Goal: Task Accomplishment & Management: Complete application form

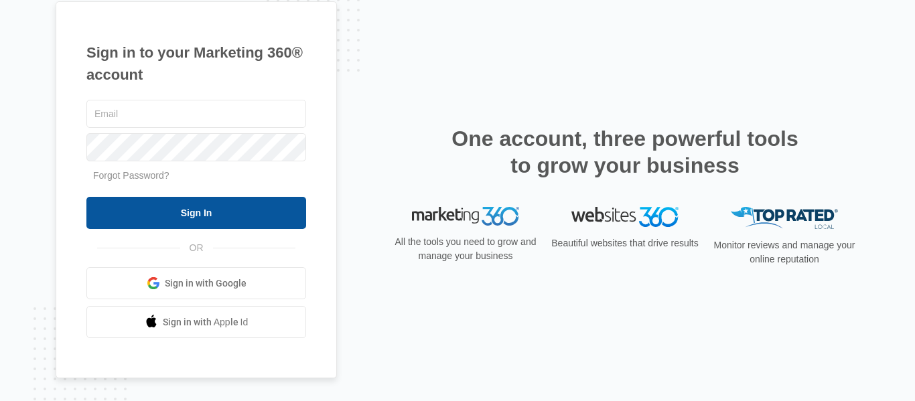
type input "[EMAIL_ADDRESS][DOMAIN_NAME]"
click at [191, 220] on input "Sign In" at bounding box center [196, 213] width 220 height 32
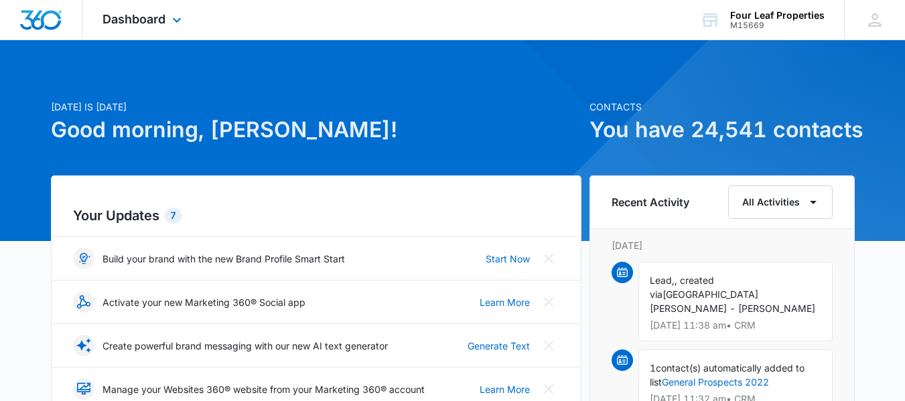
click at [136, 26] on div "Dashboard Apps Reputation Websites Forms CRM Email Social Shop Payments POS Con…" at bounding box center [143, 20] width 123 height 40
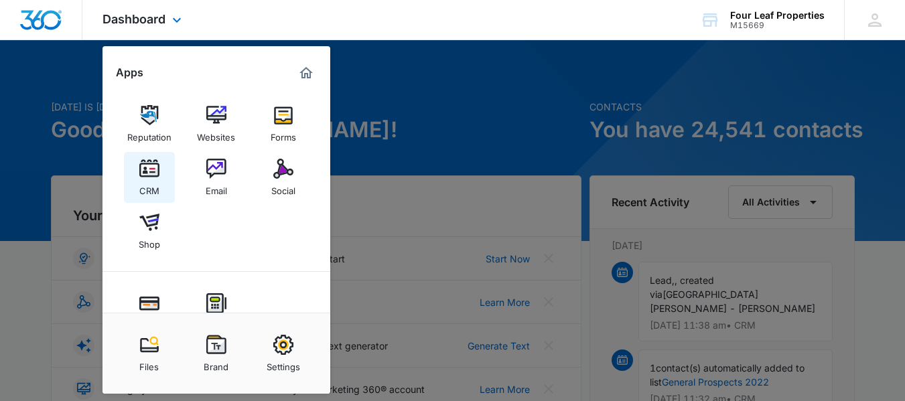
click at [150, 170] on img at bounding box center [149, 169] width 20 height 20
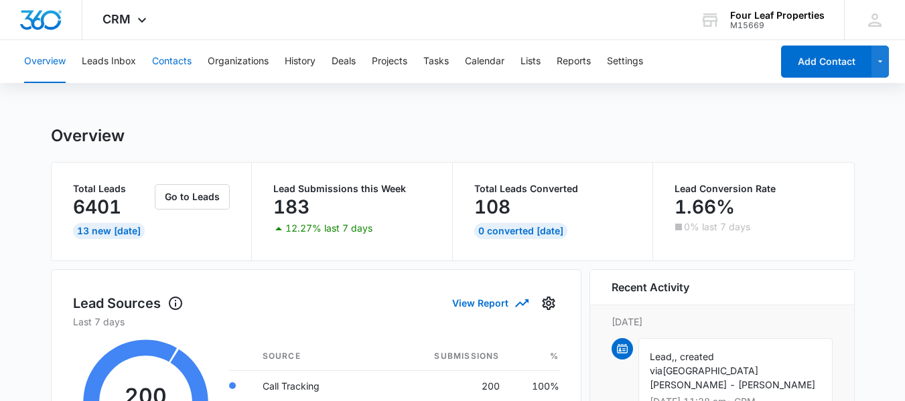
click at [170, 62] on button "Contacts" at bounding box center [172, 61] width 40 height 43
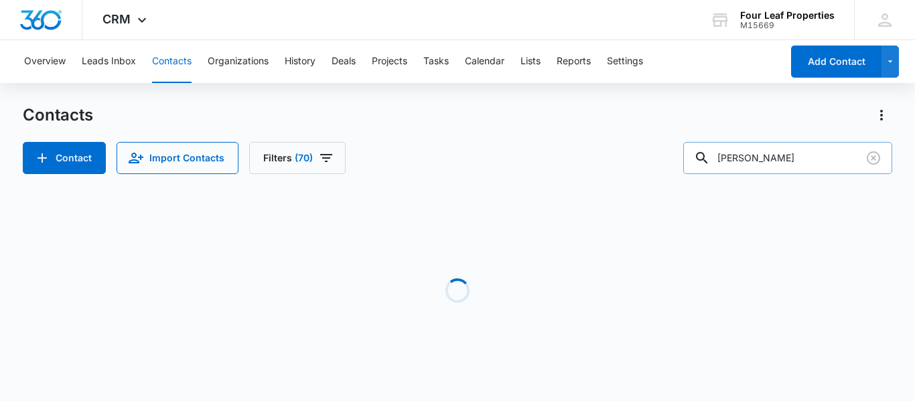
click at [759, 159] on input "[PERSON_NAME]" at bounding box center [788, 158] width 209 height 32
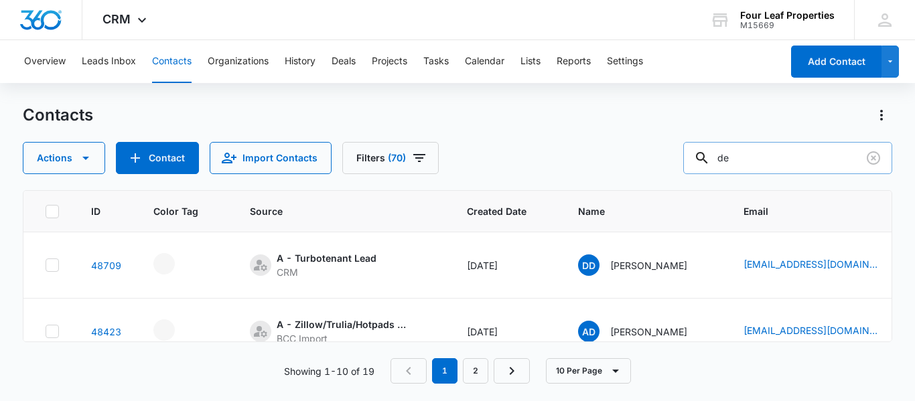
type input "d"
type input "damrom"
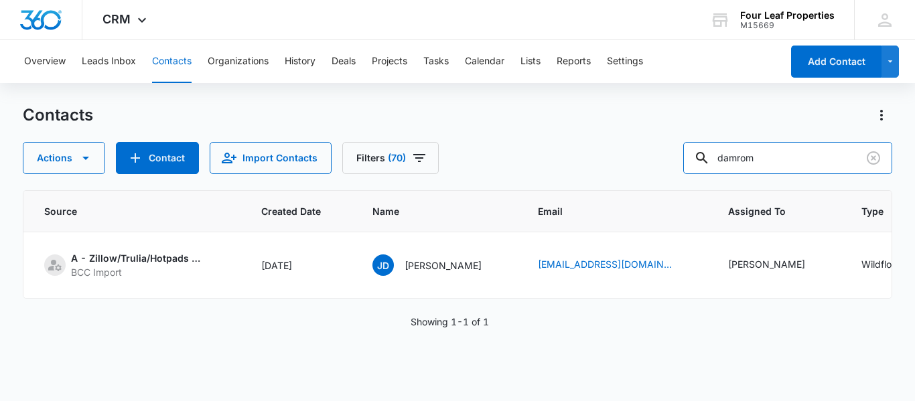
scroll to position [0, 194]
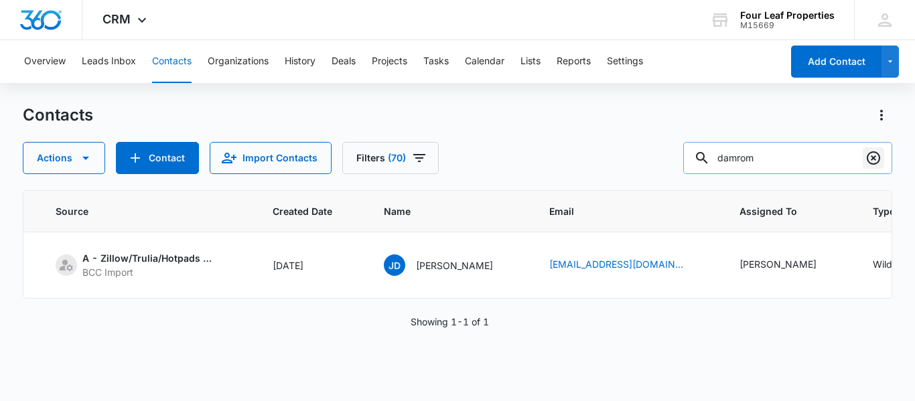
click at [877, 156] on icon "Clear" at bounding box center [874, 158] width 16 height 16
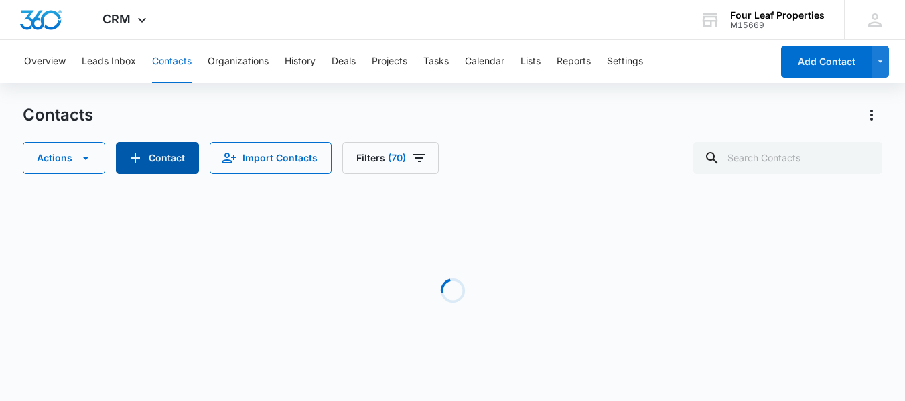
click at [154, 153] on button "Contact" at bounding box center [157, 158] width 83 height 32
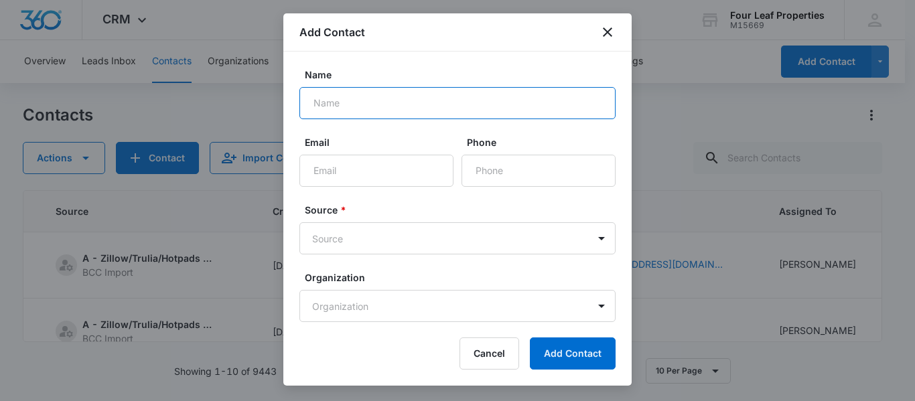
click at [333, 100] on input "Name" at bounding box center [458, 103] width 316 height 32
type input "j"
type input "[PERSON_NAME]"
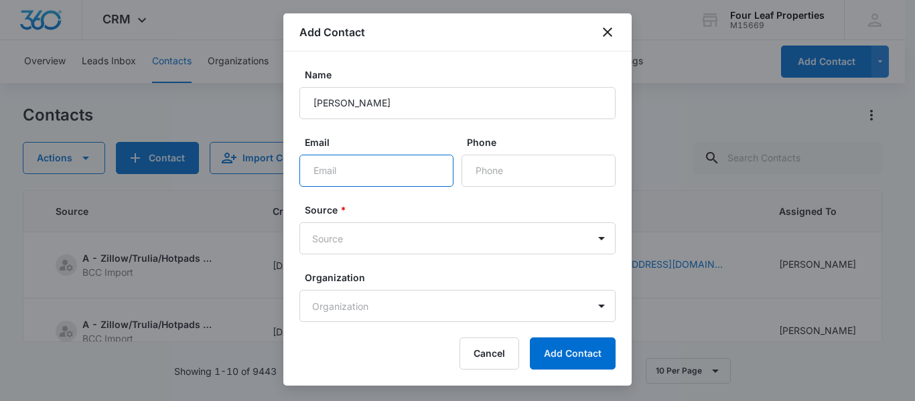
click at [330, 170] on input "Email" at bounding box center [377, 171] width 154 height 32
type input "[EMAIL_ADDRESS][DOMAIN_NAME]"
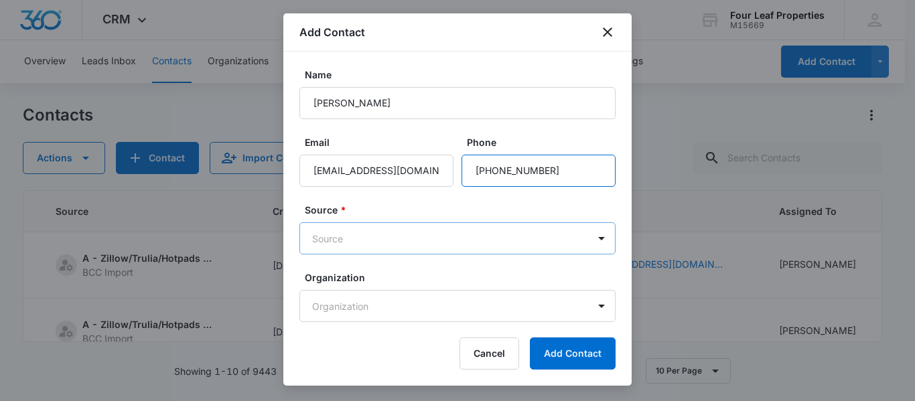
type input "[PHONE_NUMBER]"
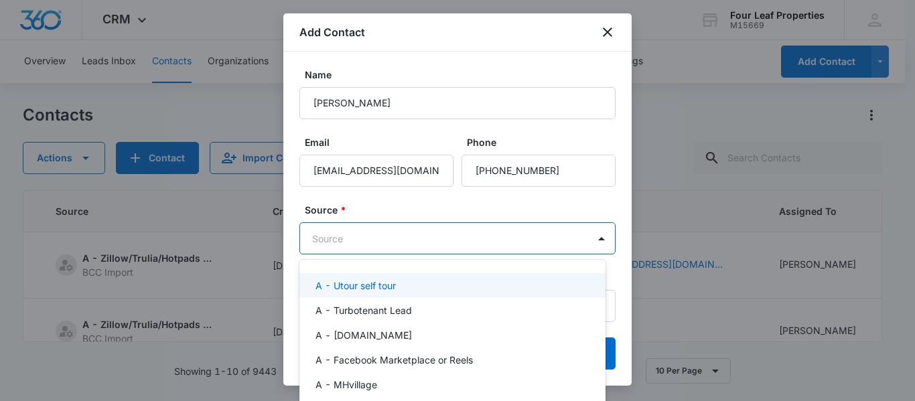
click at [332, 238] on body "CRM Apps Reputation Websites Forms CRM Email Social Shop Payments POS Content A…" at bounding box center [457, 200] width 915 height 401
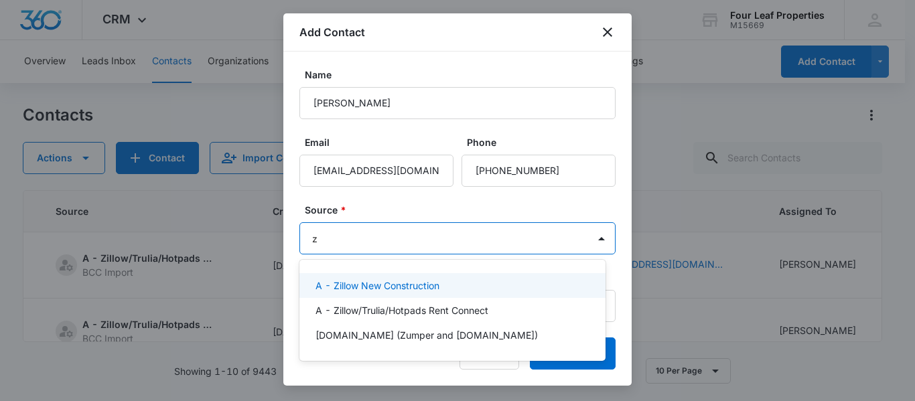
type input "zi"
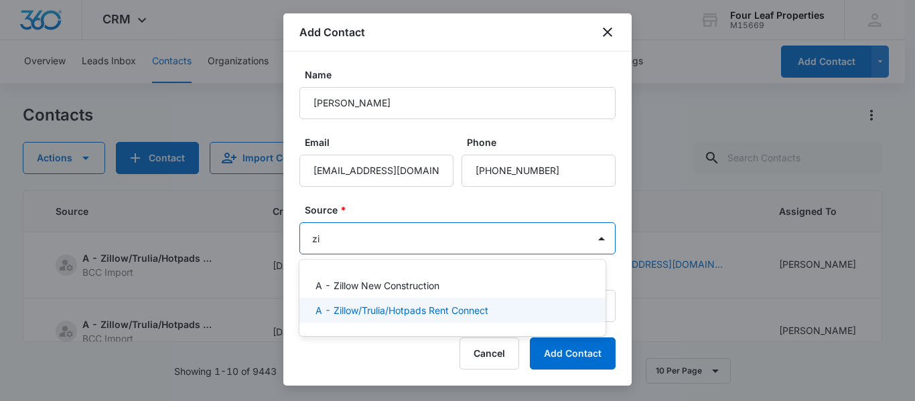
click at [404, 312] on p "A - Zillow/Trulia/Hotpads Rent Connect" at bounding box center [402, 311] width 173 height 14
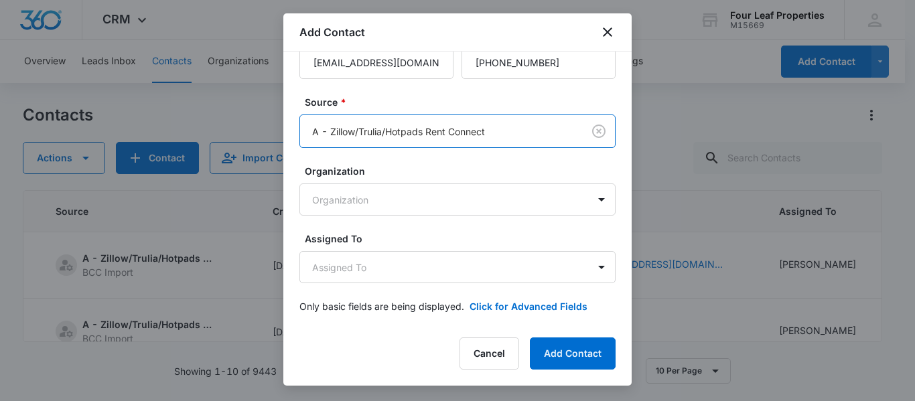
scroll to position [113, 0]
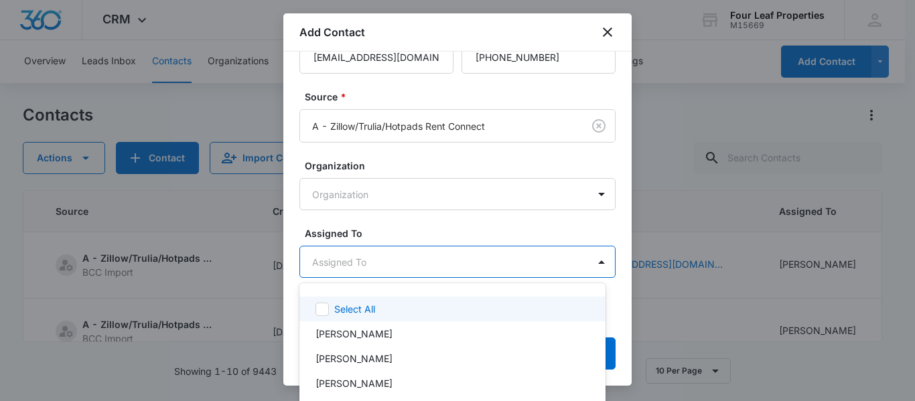
click at [342, 261] on body "CRM Apps Reputation Websites Forms CRM Email Social Shop Payments POS Content A…" at bounding box center [457, 200] width 915 height 401
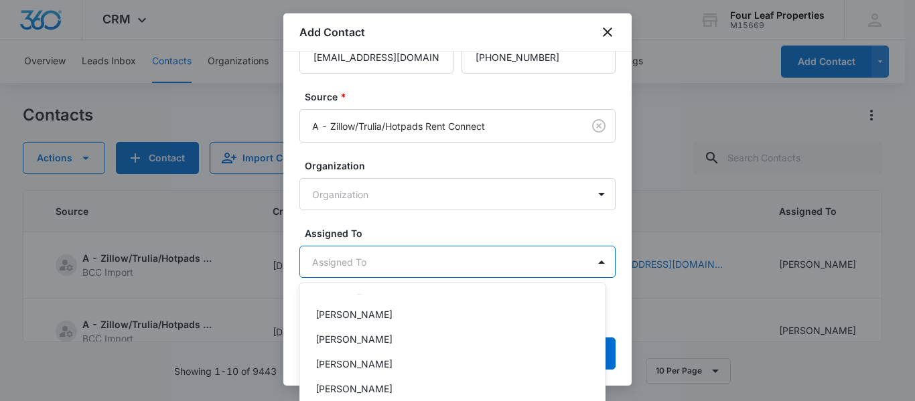
scroll to position [268, 0]
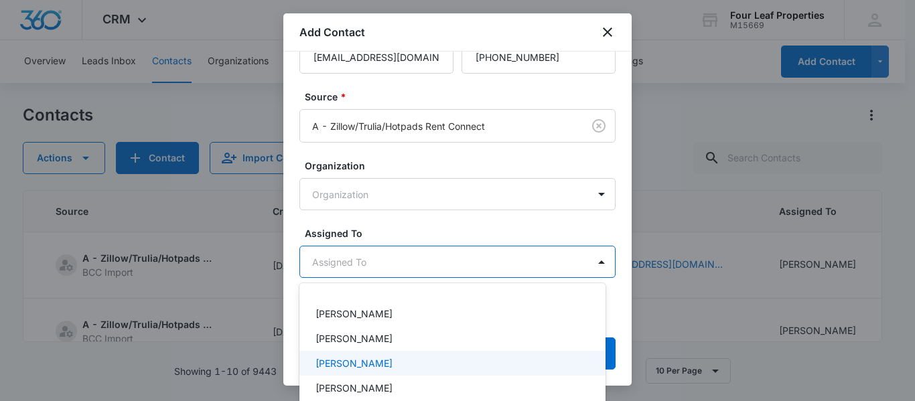
click at [362, 363] on p "[PERSON_NAME]" at bounding box center [354, 364] width 77 height 14
click at [422, 219] on div at bounding box center [457, 200] width 915 height 401
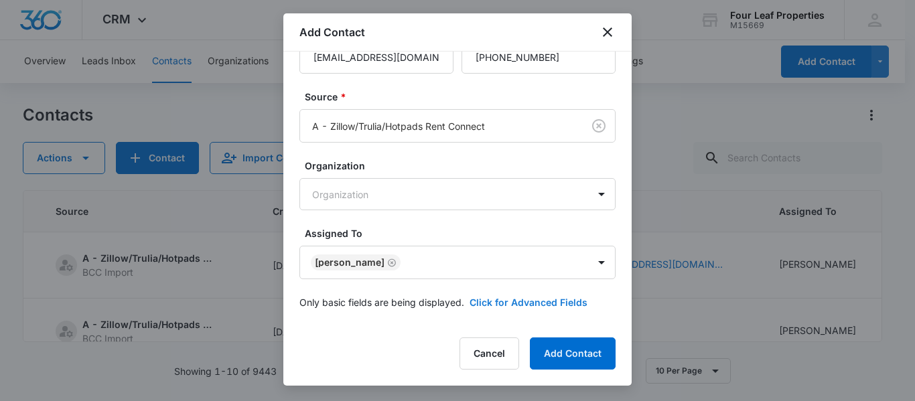
click at [498, 306] on button "Click for Advanced Fields" at bounding box center [529, 303] width 118 height 14
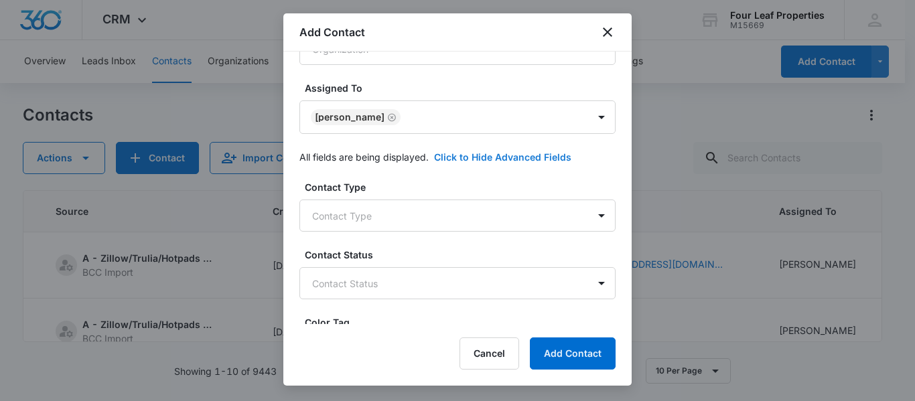
scroll to position [247, 0]
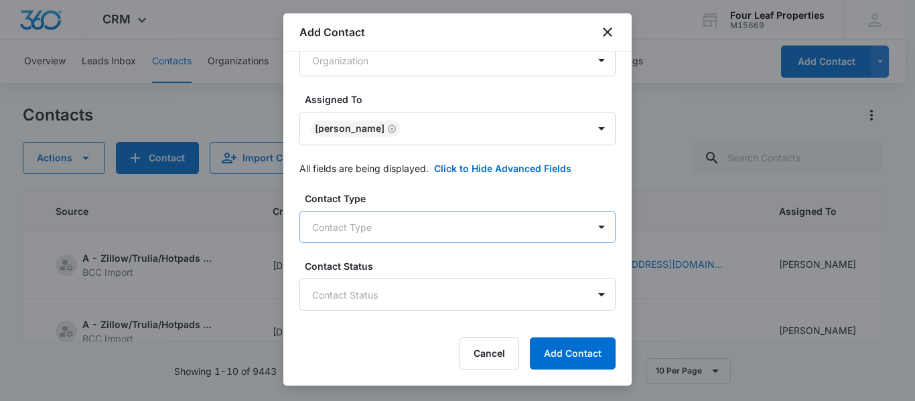
click at [361, 234] on body "CRM Apps Reputation Websites Forms CRM Email Social Shop Payments POS Content A…" at bounding box center [457, 200] width 915 height 401
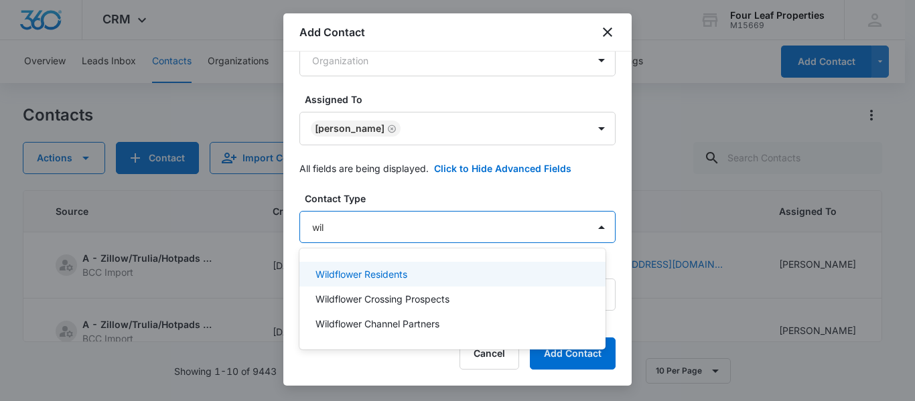
type input "wild"
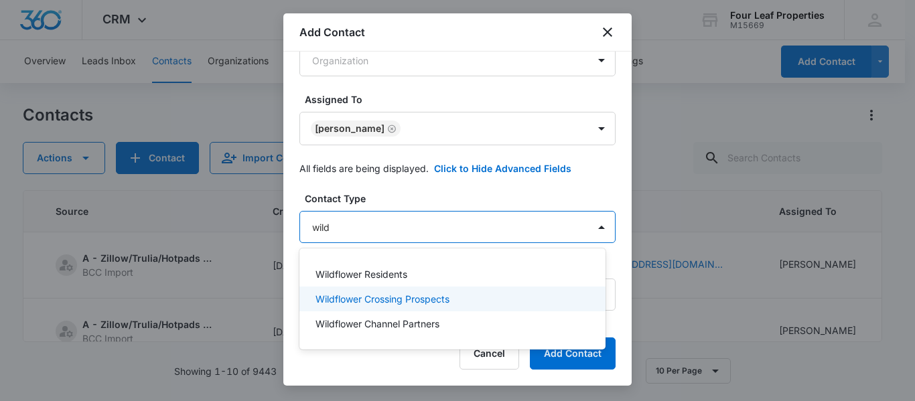
click at [395, 298] on p "Wildflower Crossing Prospects" at bounding box center [383, 299] width 134 height 14
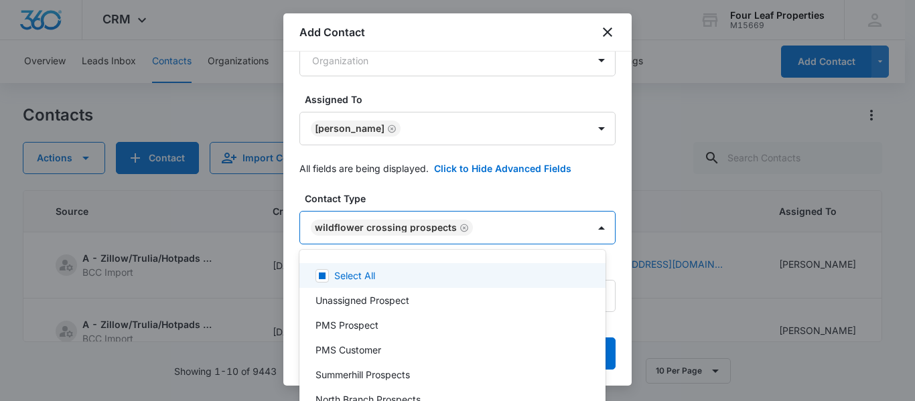
click at [447, 192] on div at bounding box center [457, 200] width 915 height 401
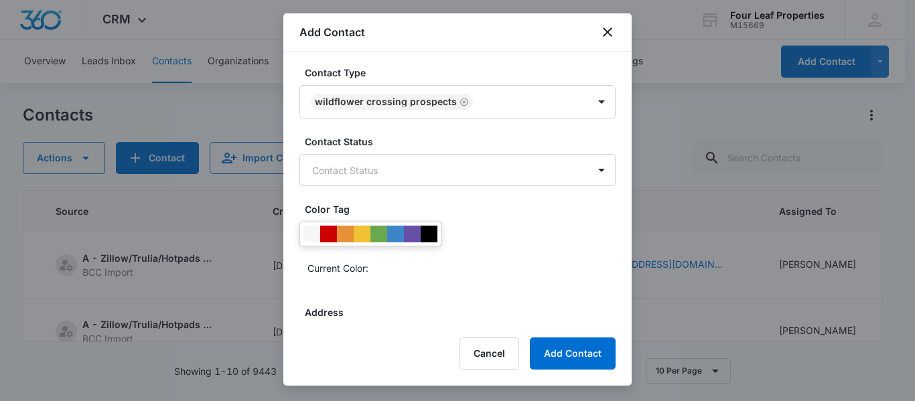
scroll to position [381, 0]
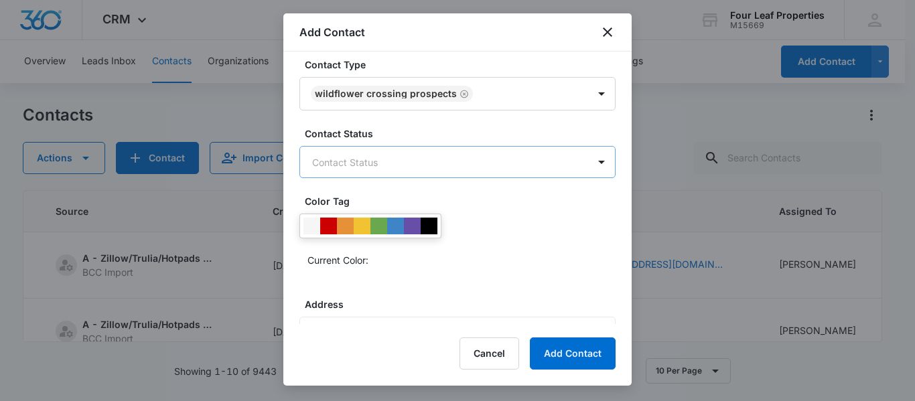
click at [380, 168] on body "CRM Apps Reputation Websites Forms CRM Email Social Shop Payments POS Content A…" at bounding box center [457, 200] width 915 height 401
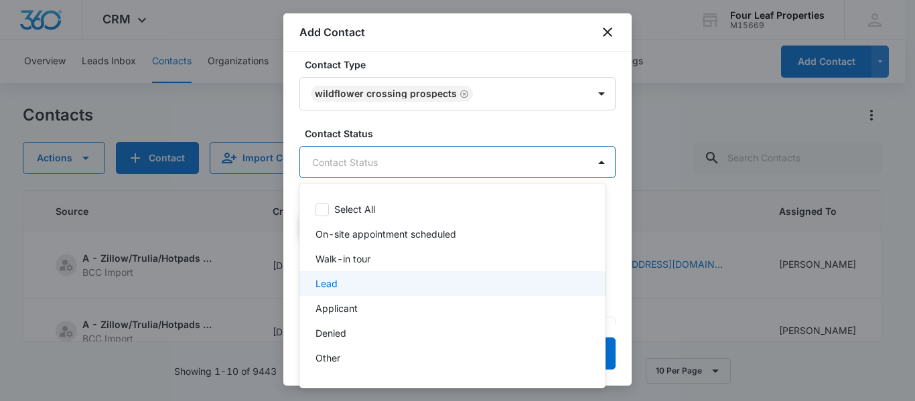
click at [344, 289] on div "Lead" at bounding box center [451, 284] width 271 height 14
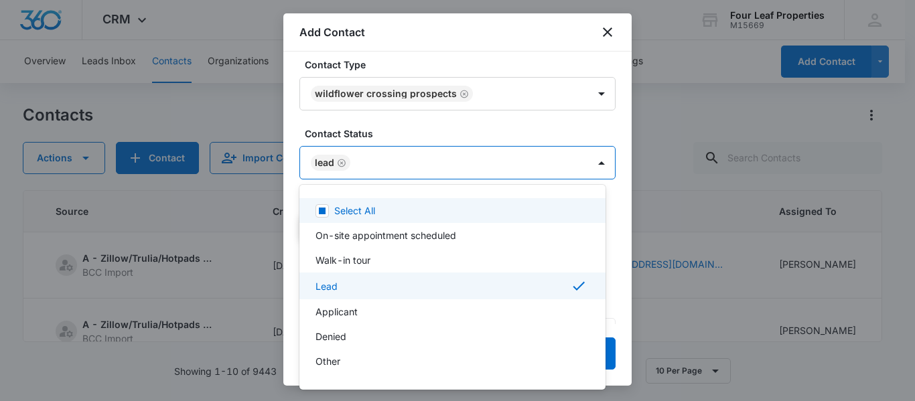
click at [402, 126] on div at bounding box center [457, 200] width 915 height 401
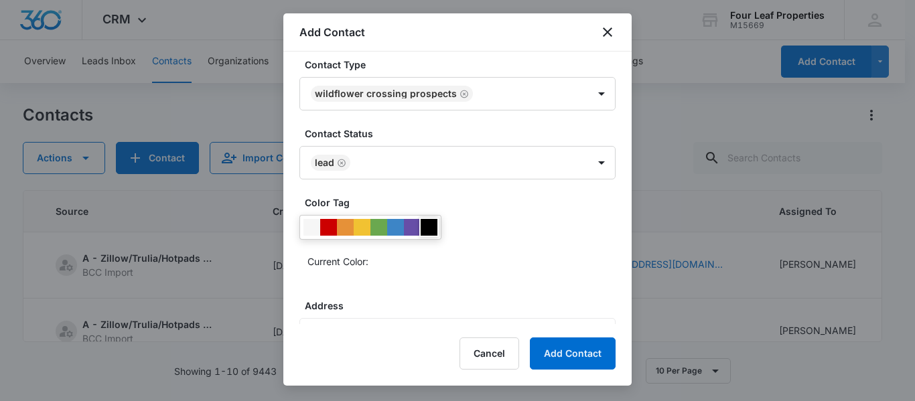
scroll to position [743, 0]
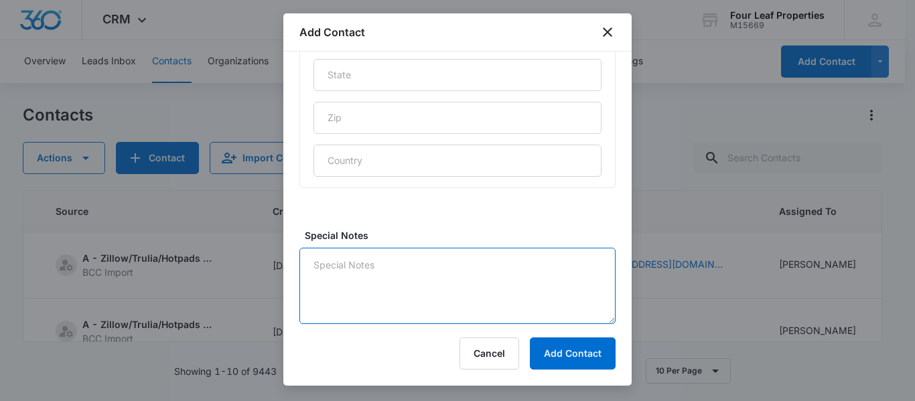
click at [346, 277] on textarea "Special Notes" at bounding box center [458, 286] width 316 height 76
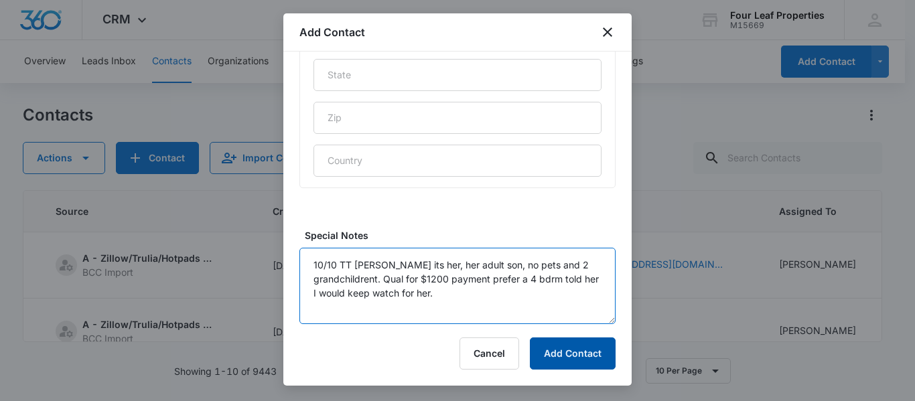
type textarea "10/10 TT [PERSON_NAME] its her, her adult son, no pets and 2 grandchildrent. Qu…"
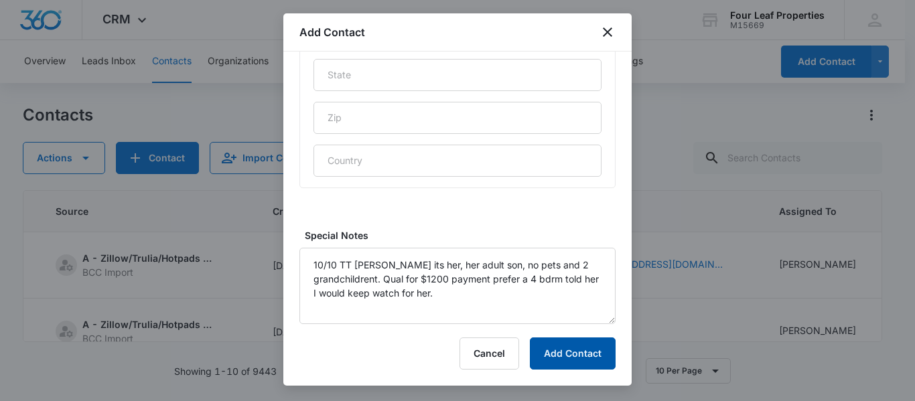
click at [579, 348] on button "Add Contact" at bounding box center [573, 354] width 86 height 32
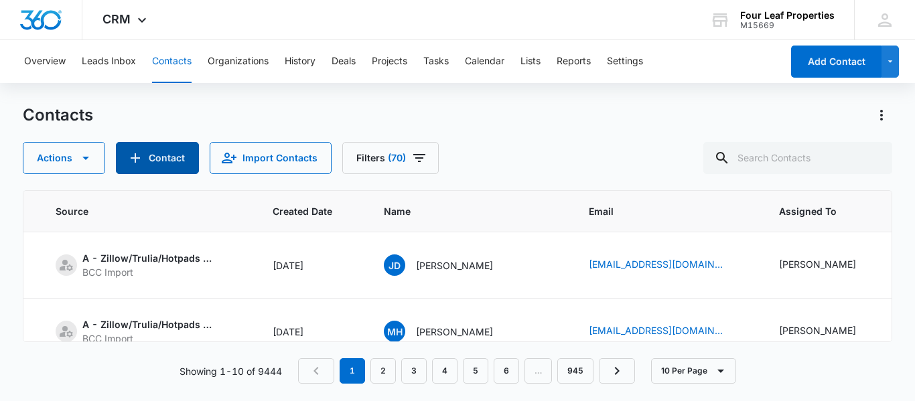
click at [159, 163] on button "Contact" at bounding box center [157, 158] width 83 height 32
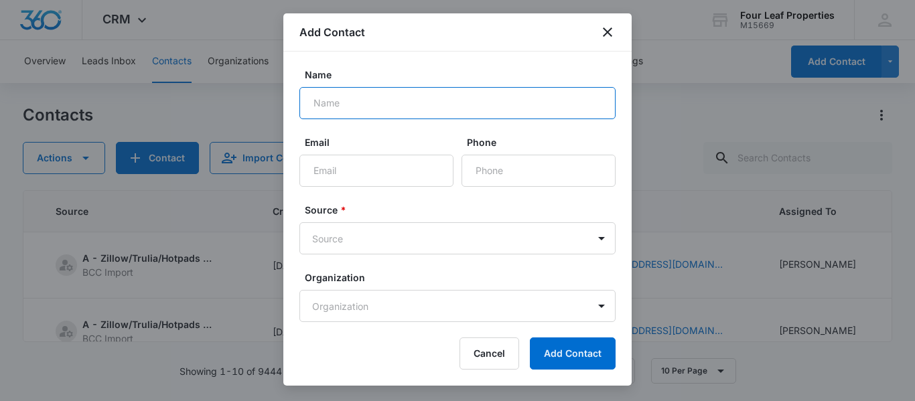
click at [322, 103] on input "Name" at bounding box center [458, 103] width 316 height 32
type input "B"
type input "[PERSON_NAME]"
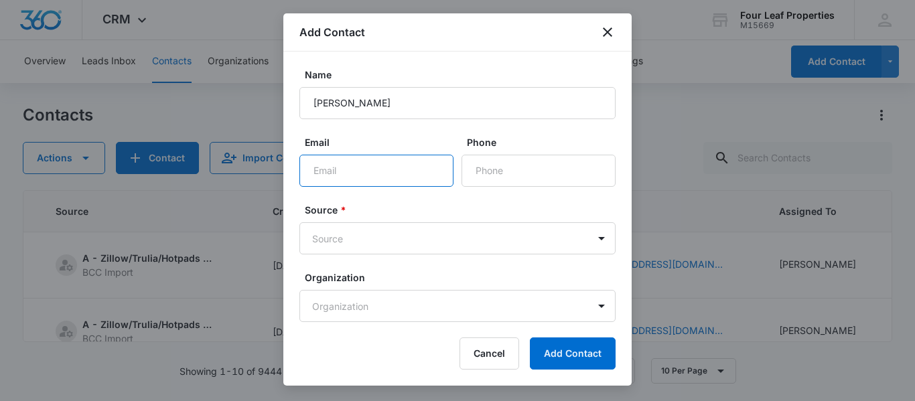
click at [311, 173] on input "Email" at bounding box center [377, 171] width 154 height 32
type input "[EMAIL_ADDRESS][DOMAIN_NAME]"
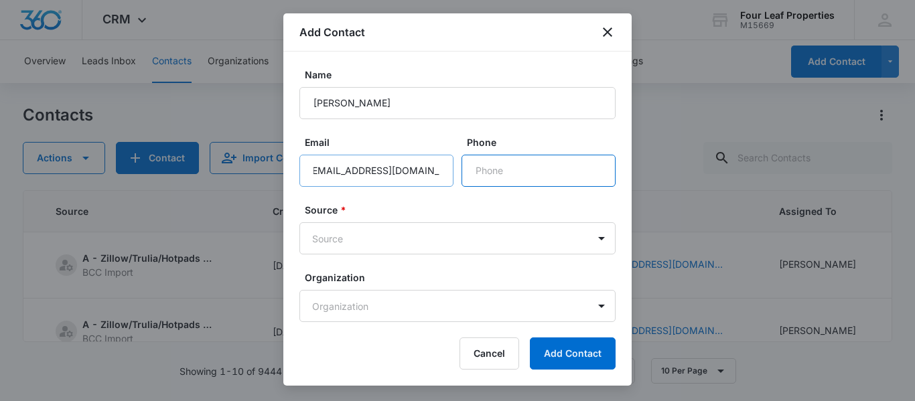
scroll to position [0, 0]
type input "[PHONE_NUMBER]"
click at [331, 233] on body "CRM Apps Reputation Websites Forms CRM Email Social Shop Payments POS Content A…" at bounding box center [457, 200] width 915 height 401
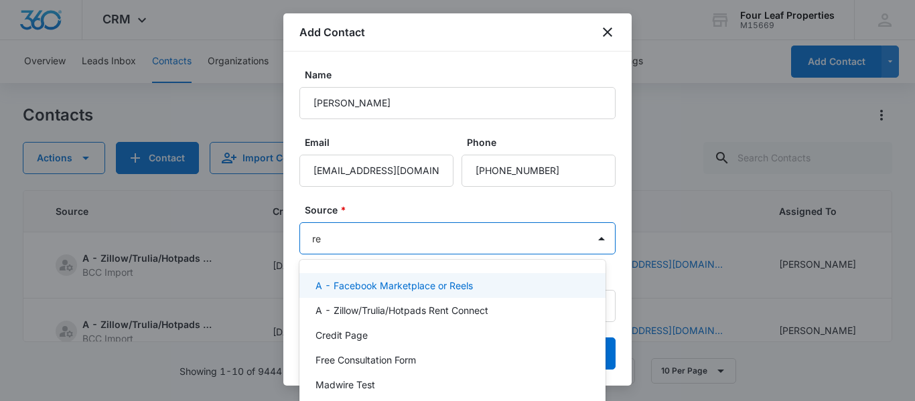
type input "res"
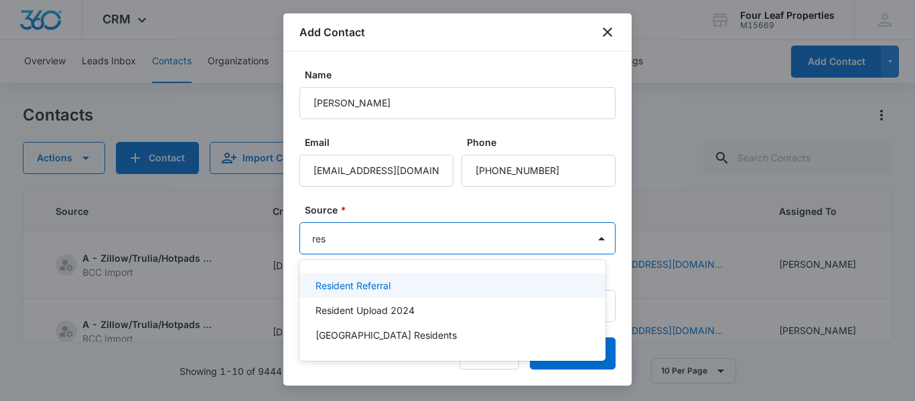
drag, startPoint x: 366, startPoint y: 289, endPoint x: 379, endPoint y: 273, distance: 21.0
click at [366, 289] on p "Resident Referral" at bounding box center [353, 286] width 75 height 14
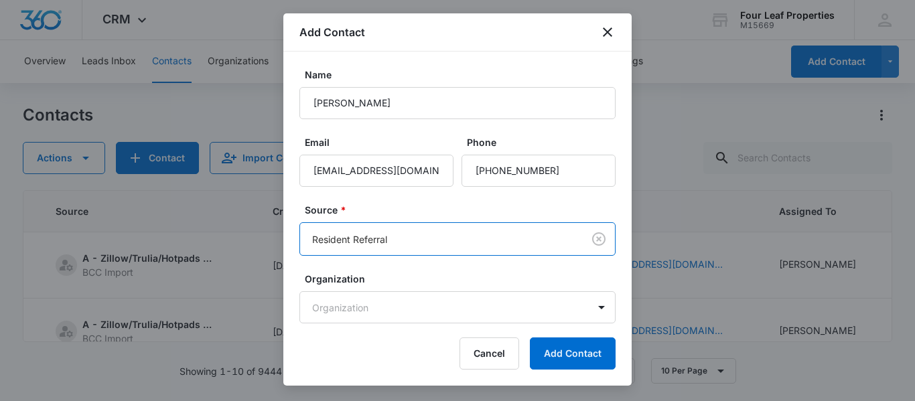
click at [405, 275] on label "Organization" at bounding box center [463, 279] width 316 height 14
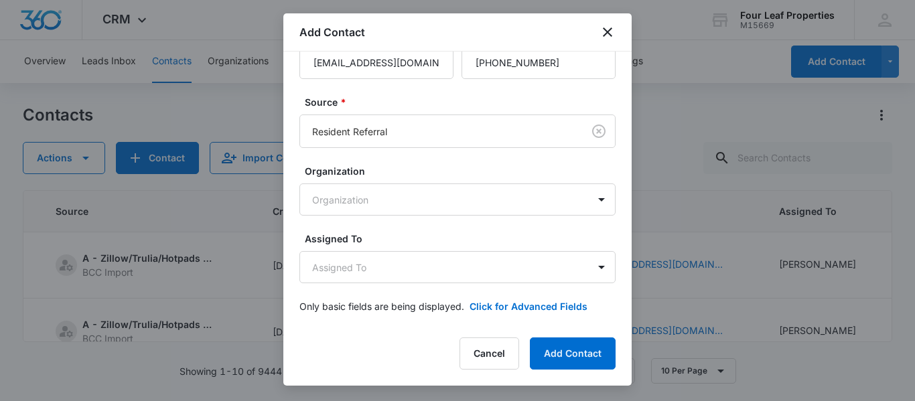
scroll to position [113, 0]
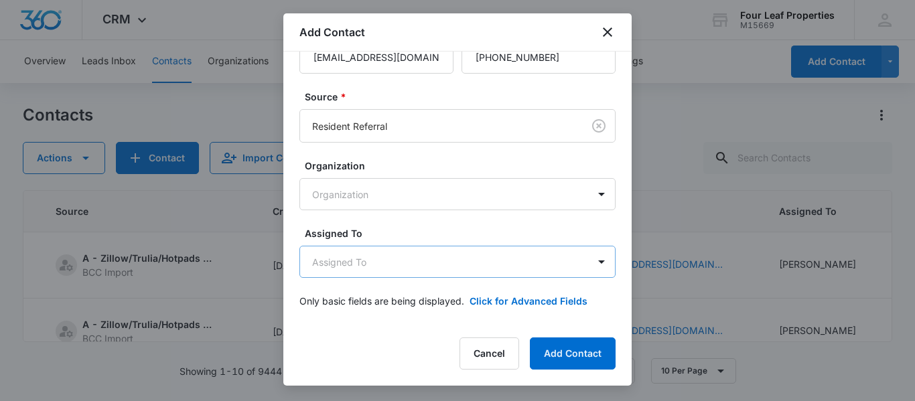
click at [373, 258] on body "CRM Apps Reputation Websites Forms CRM Email Social Shop Payments POS Content A…" at bounding box center [457, 200] width 915 height 401
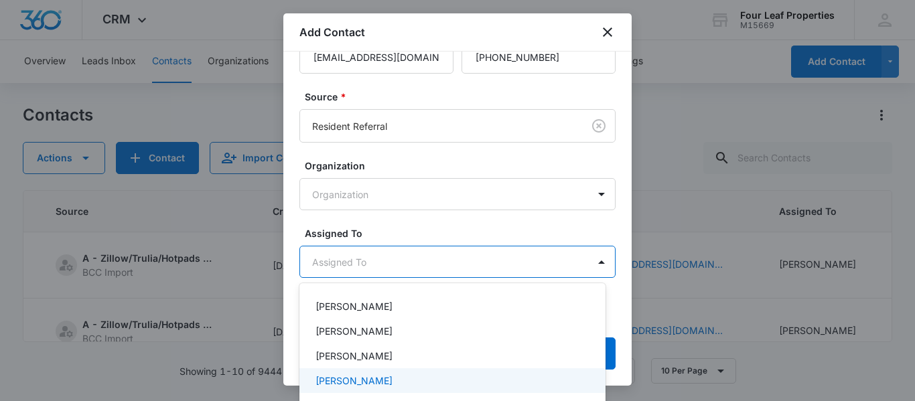
scroll to position [268, 0]
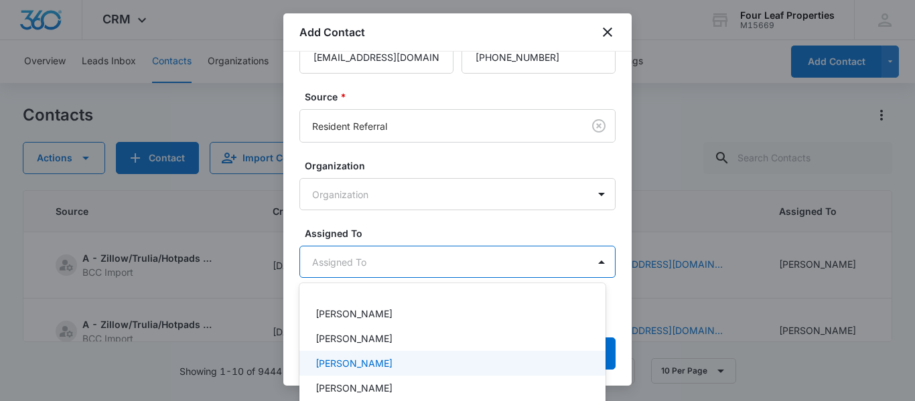
click at [357, 367] on p "[PERSON_NAME]" at bounding box center [354, 364] width 77 height 14
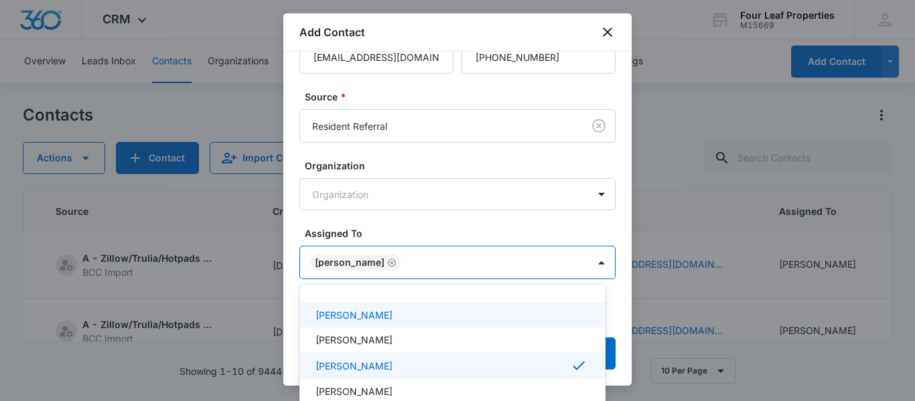
click at [428, 222] on div at bounding box center [457, 200] width 915 height 401
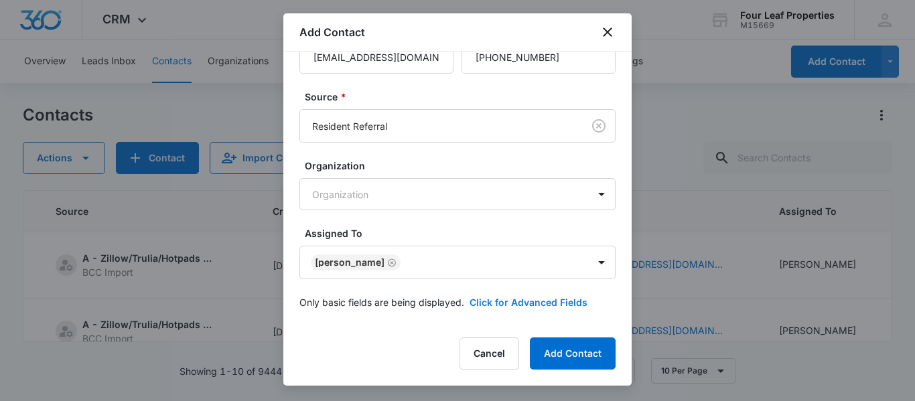
click at [486, 302] on button "Click for Advanced Fields" at bounding box center [529, 303] width 118 height 14
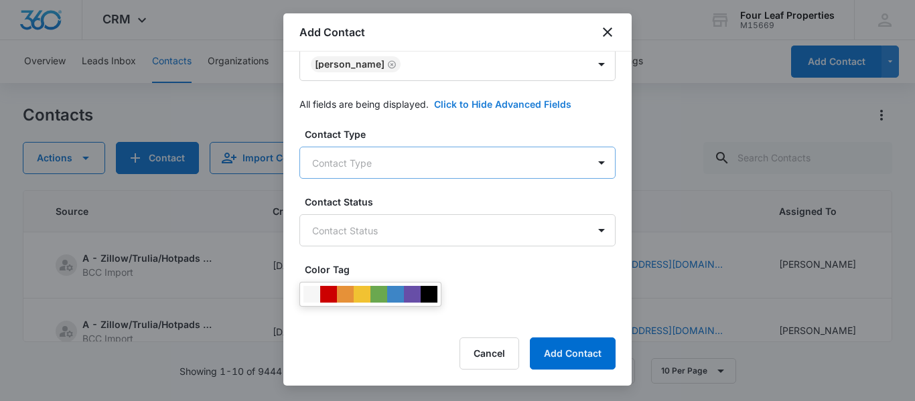
scroll to position [314, 0]
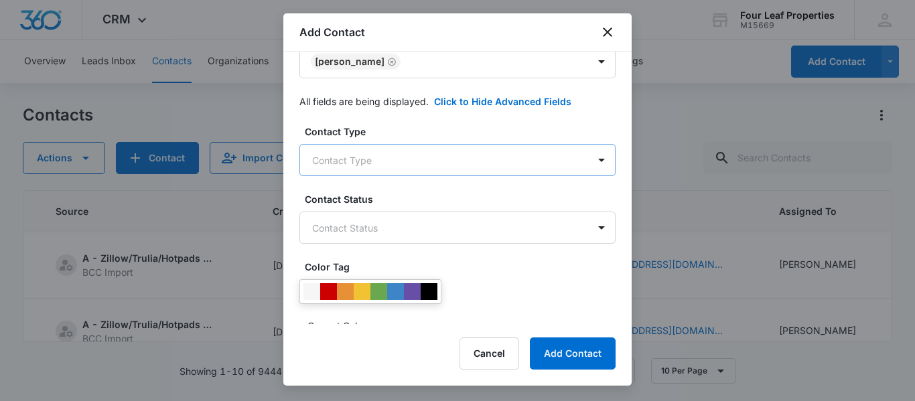
click at [352, 160] on body "CRM Apps Reputation Websites Forms CRM Email Social Shop Payments POS Content A…" at bounding box center [457, 200] width 915 height 401
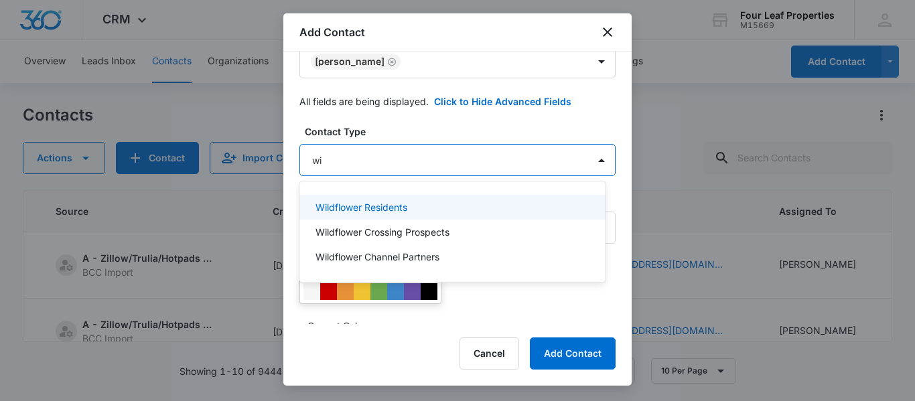
type input "wil"
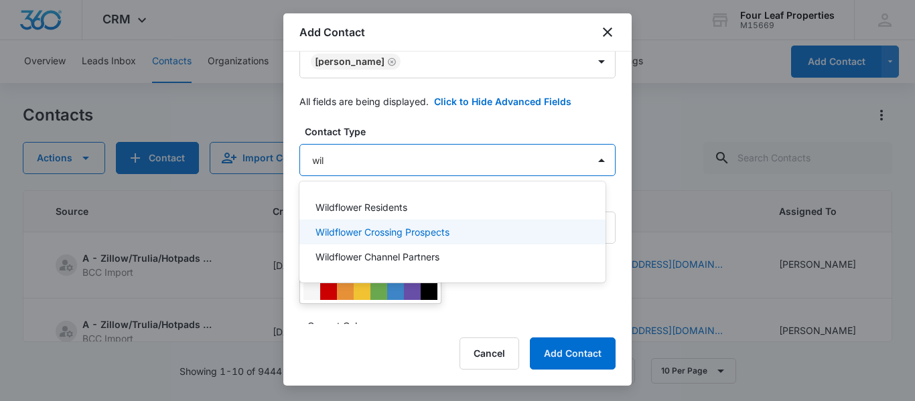
click at [365, 229] on p "Wildflower Crossing Prospects" at bounding box center [383, 232] width 134 height 14
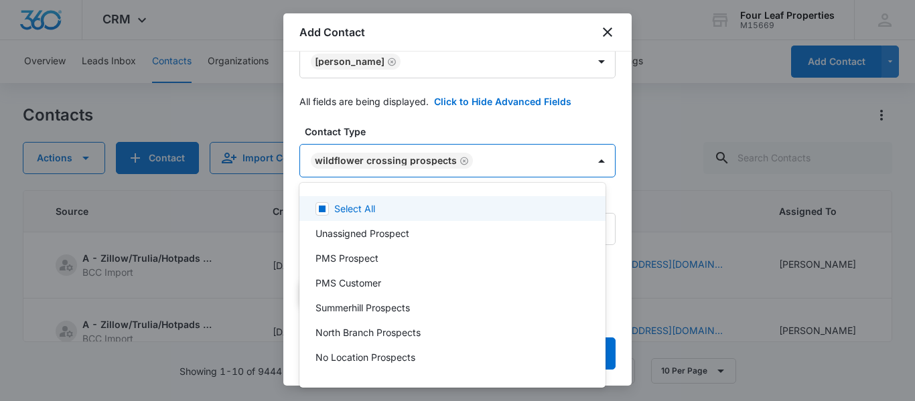
click at [460, 131] on div at bounding box center [457, 200] width 915 height 401
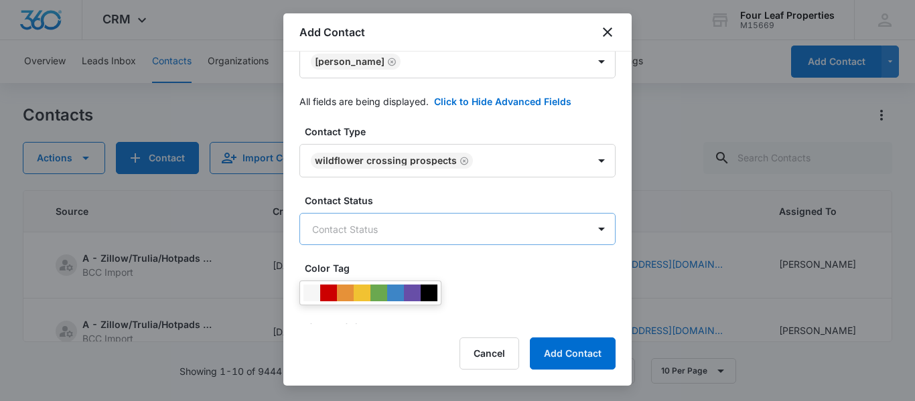
click at [384, 238] on body "CRM Apps Reputation Websites Forms CRM Email Social Shop Payments POS Content A…" at bounding box center [457, 200] width 915 height 401
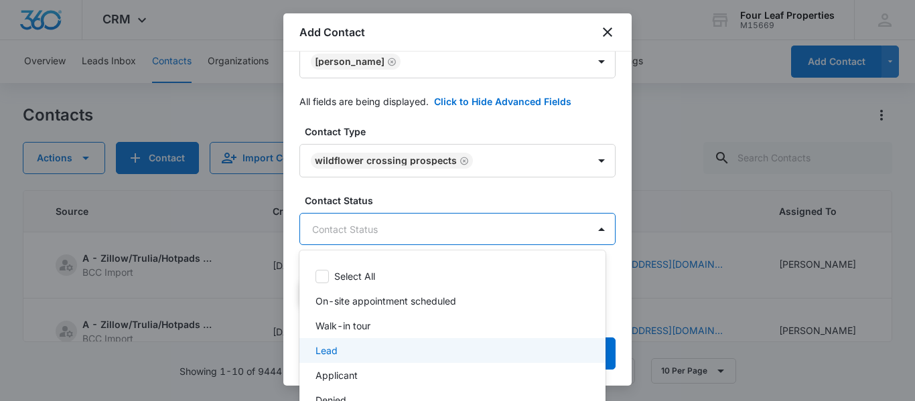
scroll to position [58, 0]
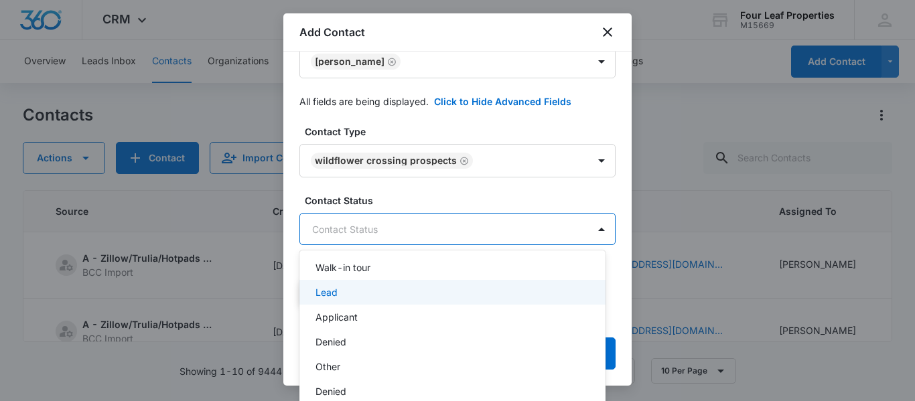
click at [331, 290] on p "Lead" at bounding box center [327, 292] width 22 height 14
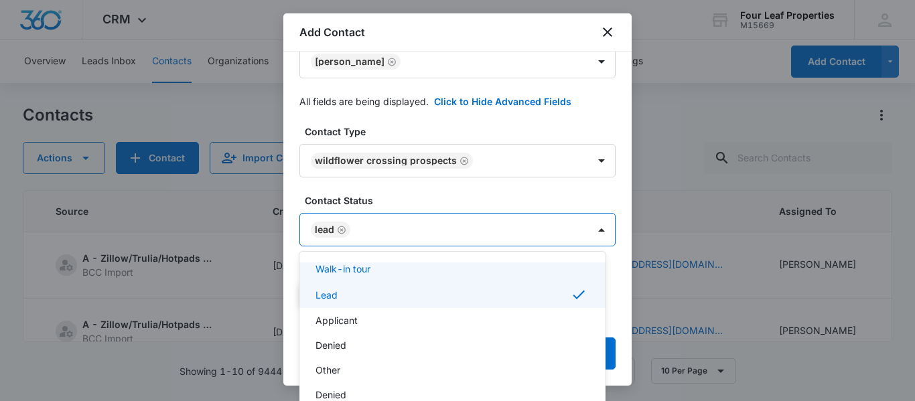
click at [410, 192] on div at bounding box center [457, 200] width 915 height 401
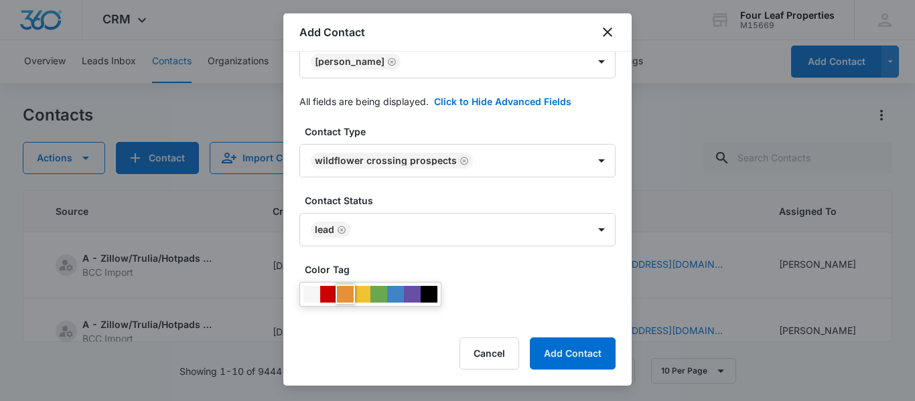
drag, startPoint x: 344, startPoint y: 294, endPoint x: 350, endPoint y: 285, distance: 11.2
click at [344, 293] on div at bounding box center [345, 294] width 17 height 17
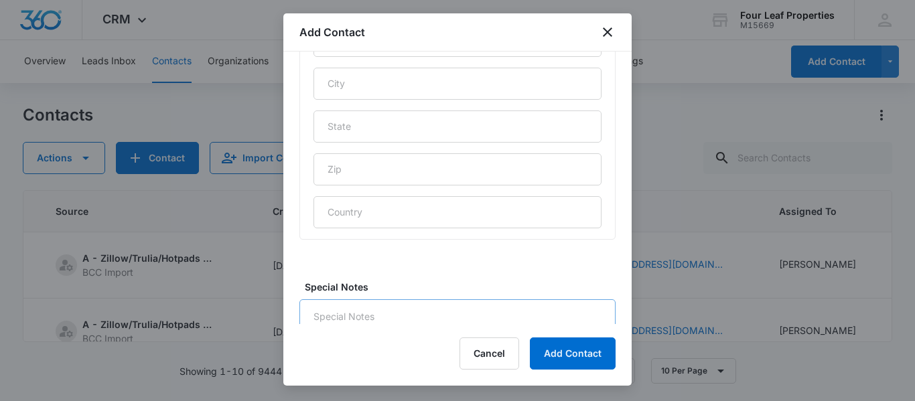
scroll to position [743, 0]
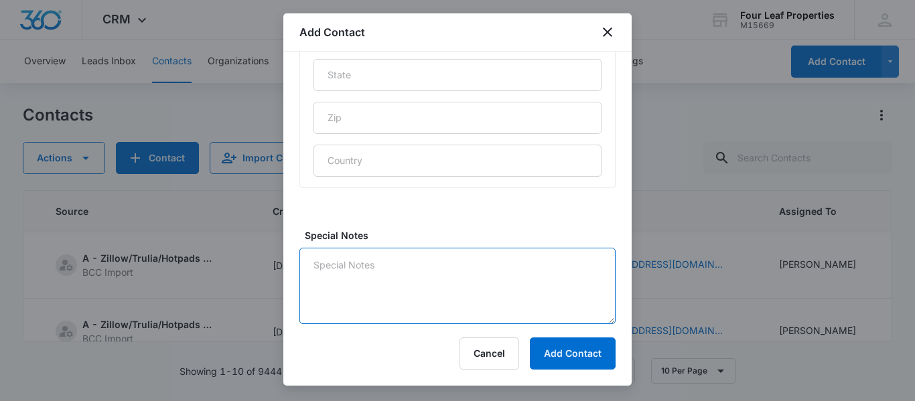
drag, startPoint x: 339, startPoint y: 261, endPoint x: 349, endPoint y: 261, distance: 10.1
click at [346, 261] on textarea "Special Notes" at bounding box center [458, 286] width 316 height 76
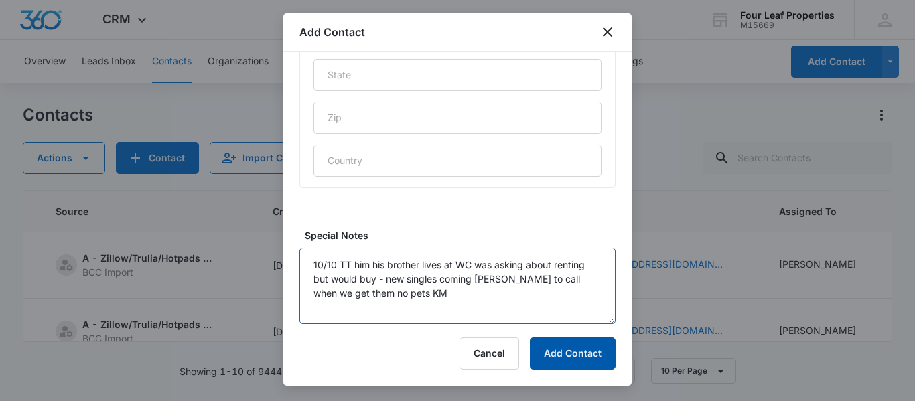
type textarea "10/10 TT him his brother lives at WC was asking about renting but would buy - n…"
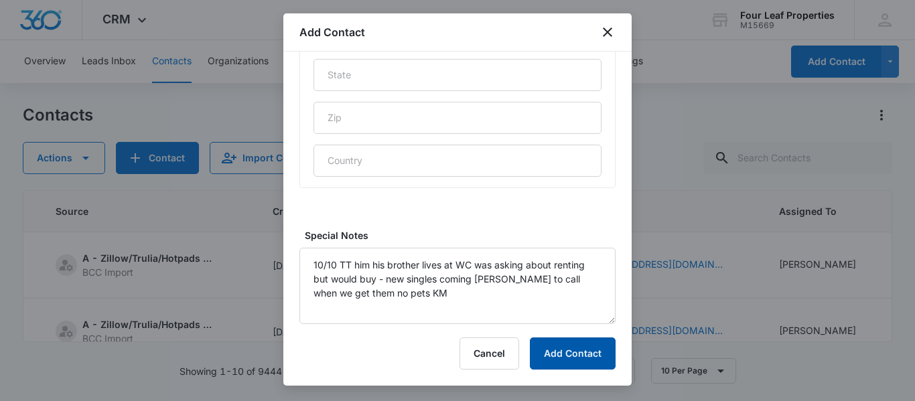
click at [568, 344] on button "Add Contact" at bounding box center [573, 354] width 86 height 32
